Goal: Information Seeking & Learning: Learn about a topic

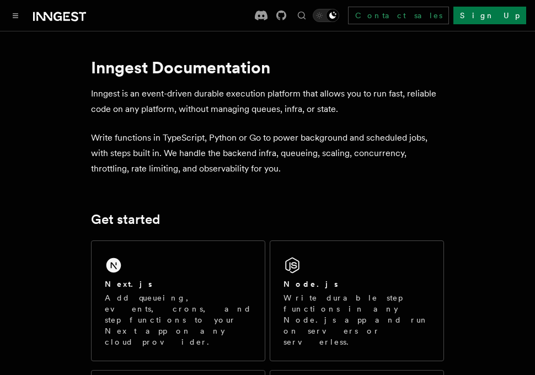
click at [358, 23] on div "Contact sales Sign Up" at bounding box center [390, 16] width 271 height 18
click at [286, 13] on icon at bounding box center [281, 15] width 10 height 10
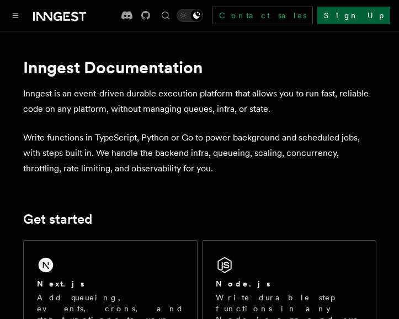
click at [371, 10] on link "Sign Up" at bounding box center [353, 16] width 73 height 18
